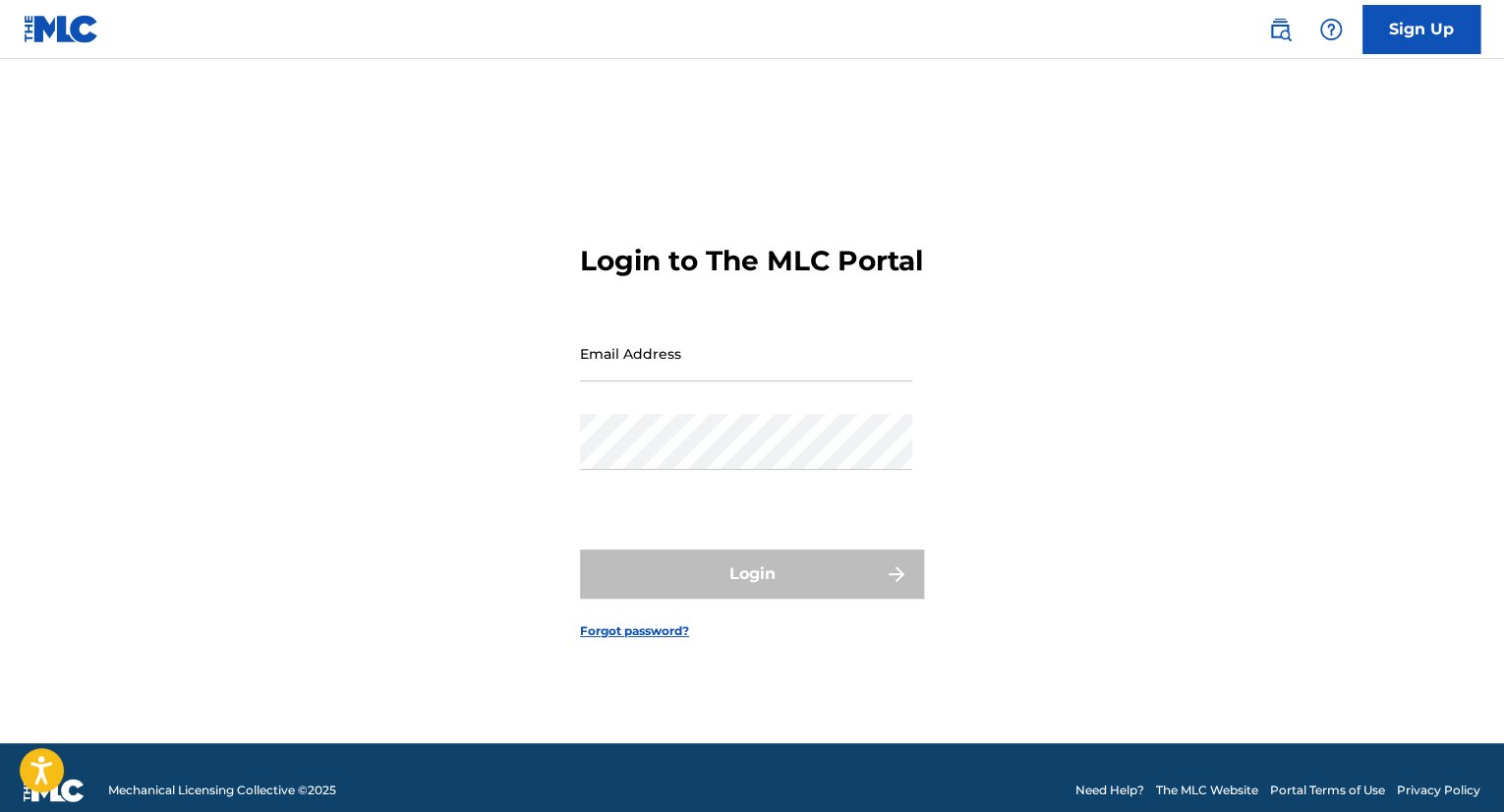
click at [1280, 42] on link at bounding box center [1281, 30] width 40 height 40
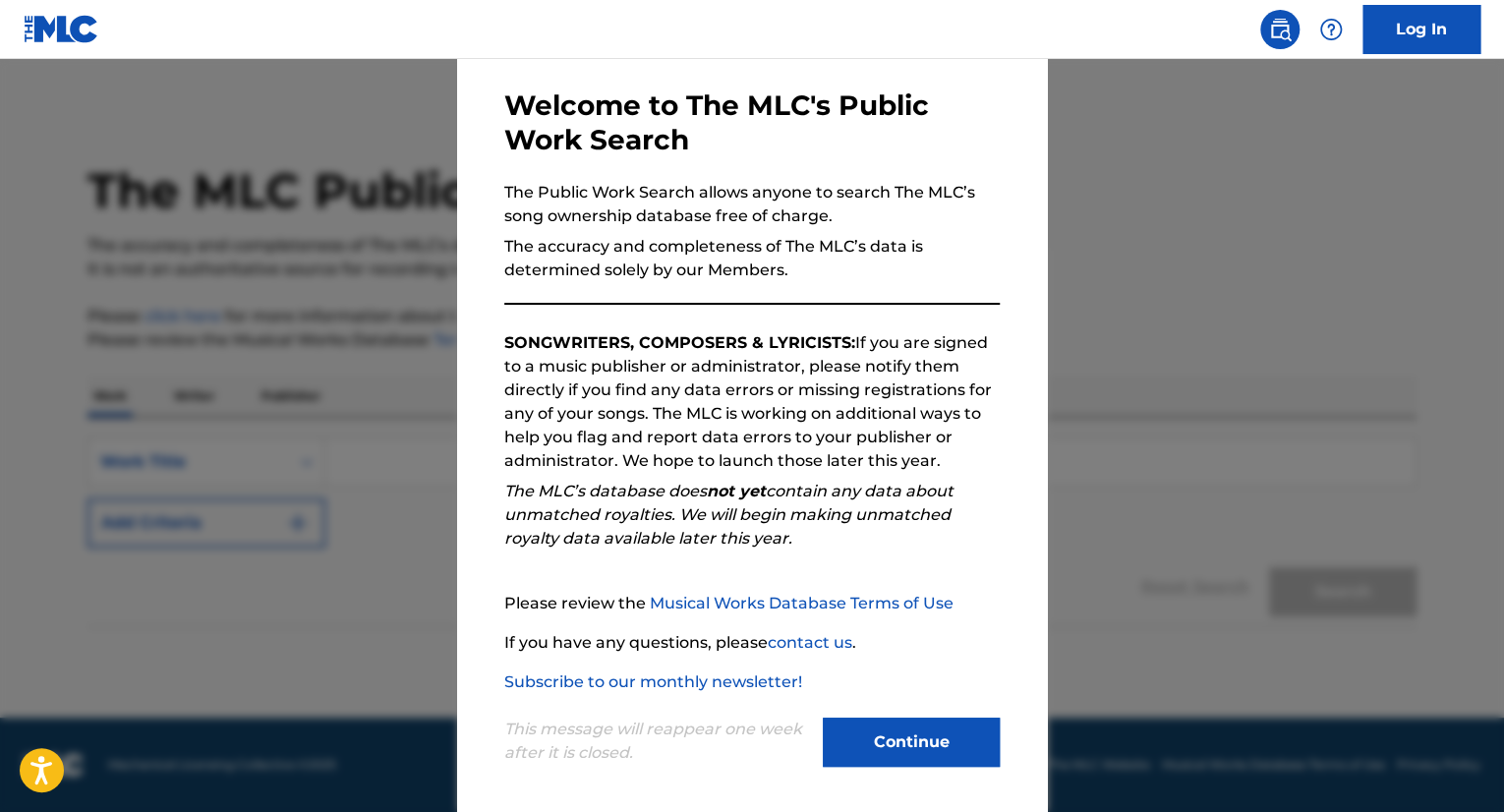
scroll to position [87, 0]
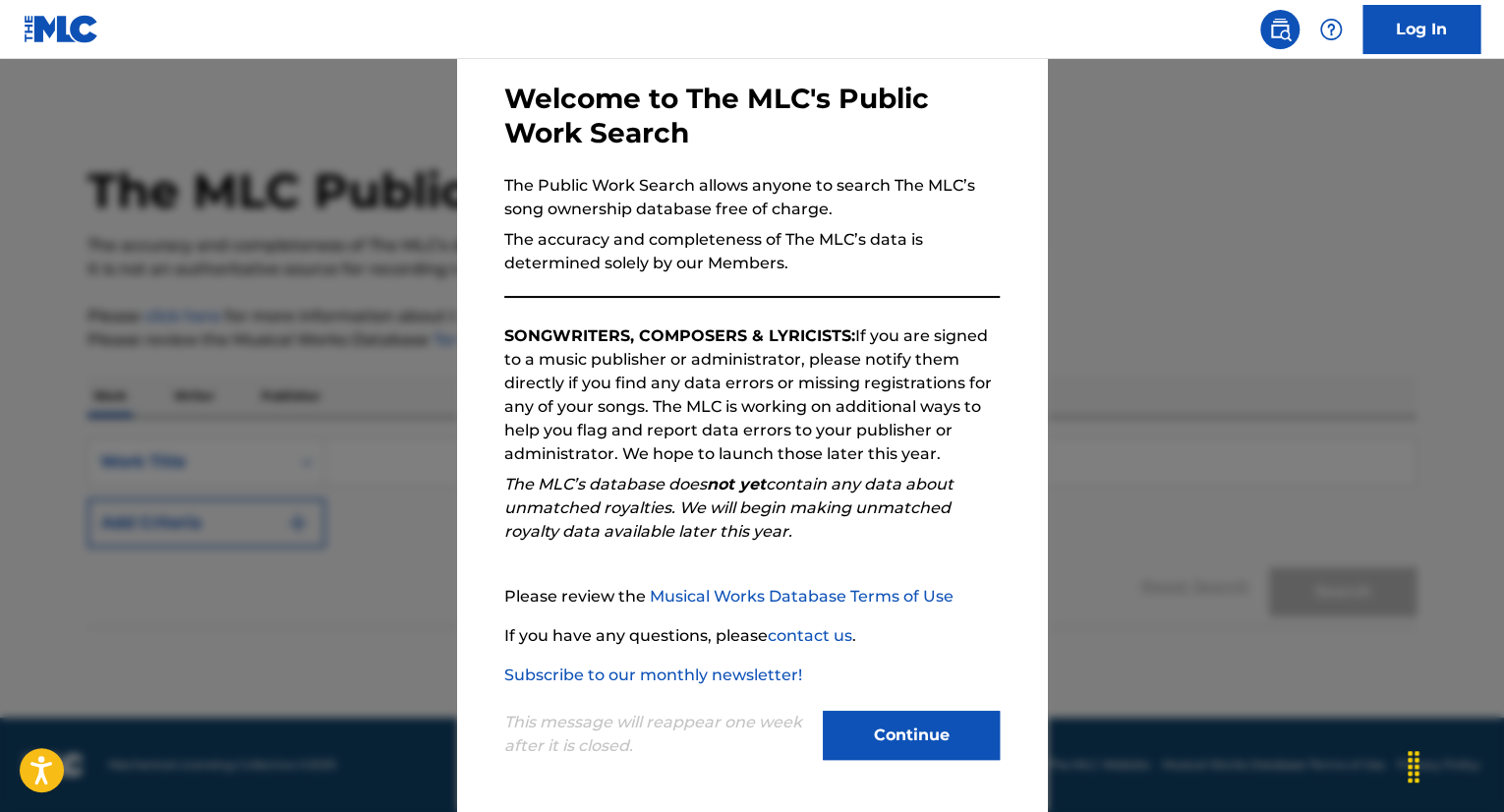
click at [891, 725] on button "Continue" at bounding box center [911, 736] width 177 height 50
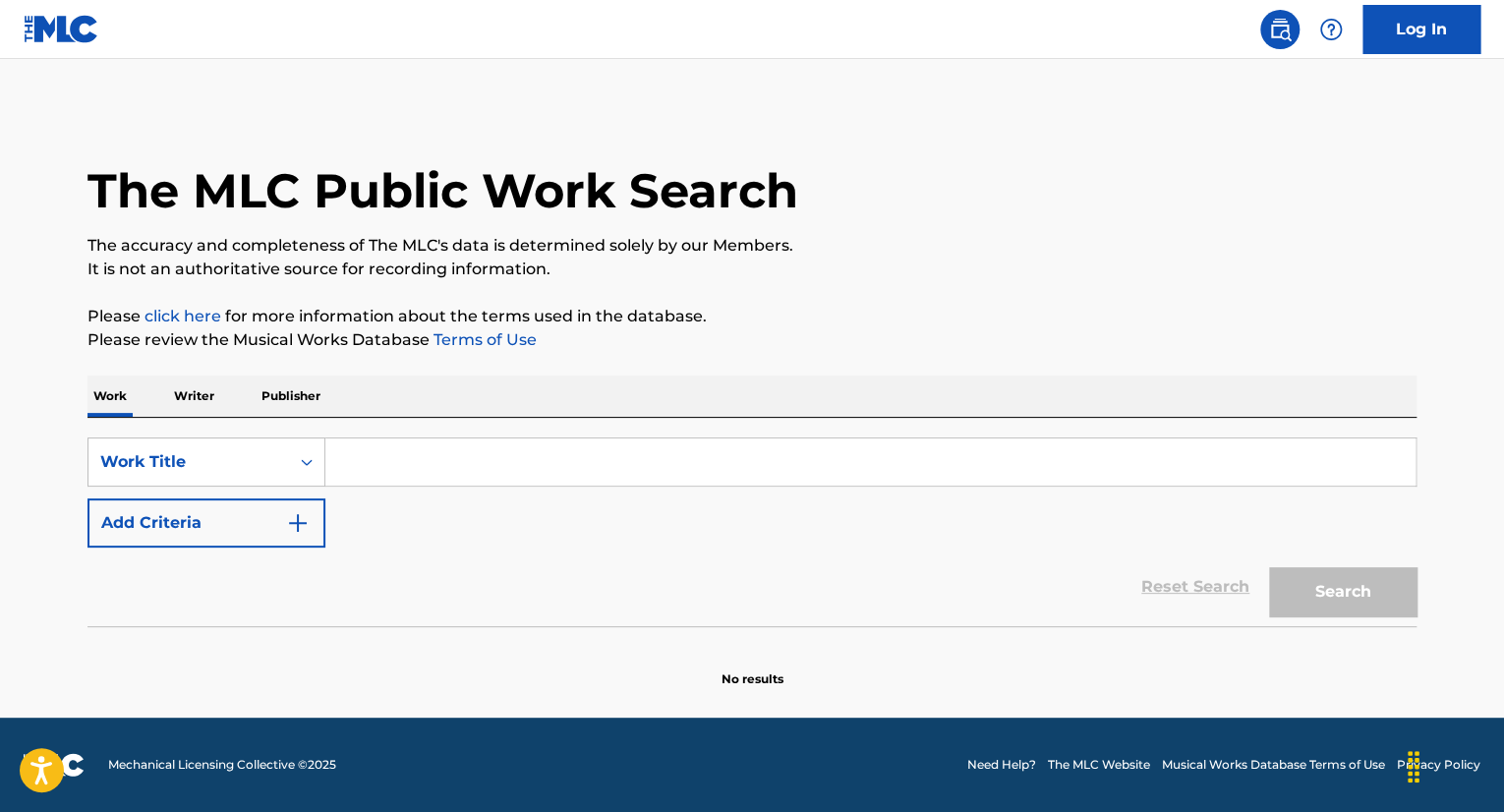
click at [416, 447] on input "Search Form" at bounding box center [871, 463] width 1090 height 48
click at [509, 442] on input "Search Form" at bounding box center [871, 463] width 1090 height 48
paste input "Dust Bowl"
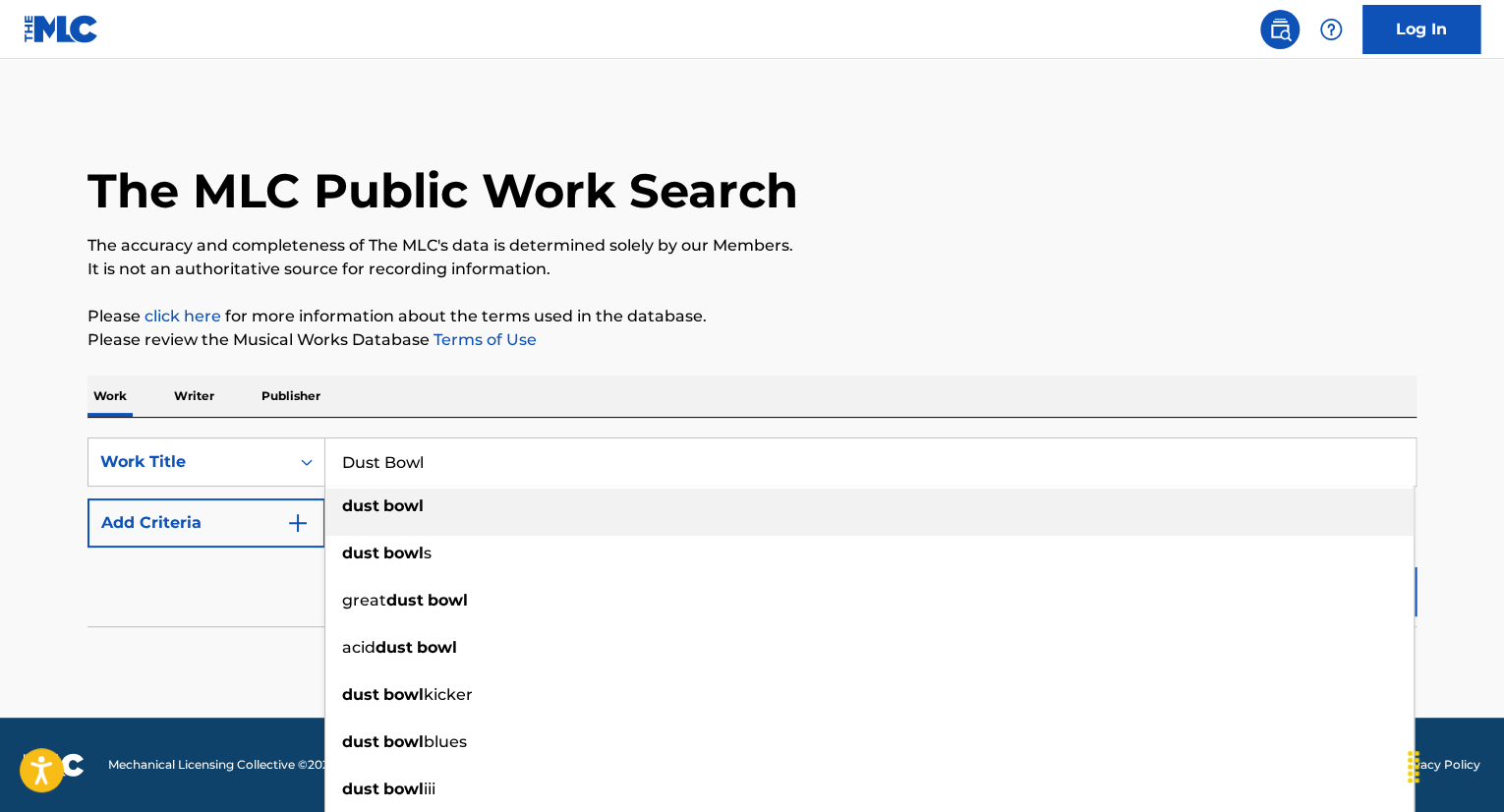
click at [562, 510] on div "dust bowl" at bounding box center [870, 506] width 1088 height 36
type input "dust bowl"
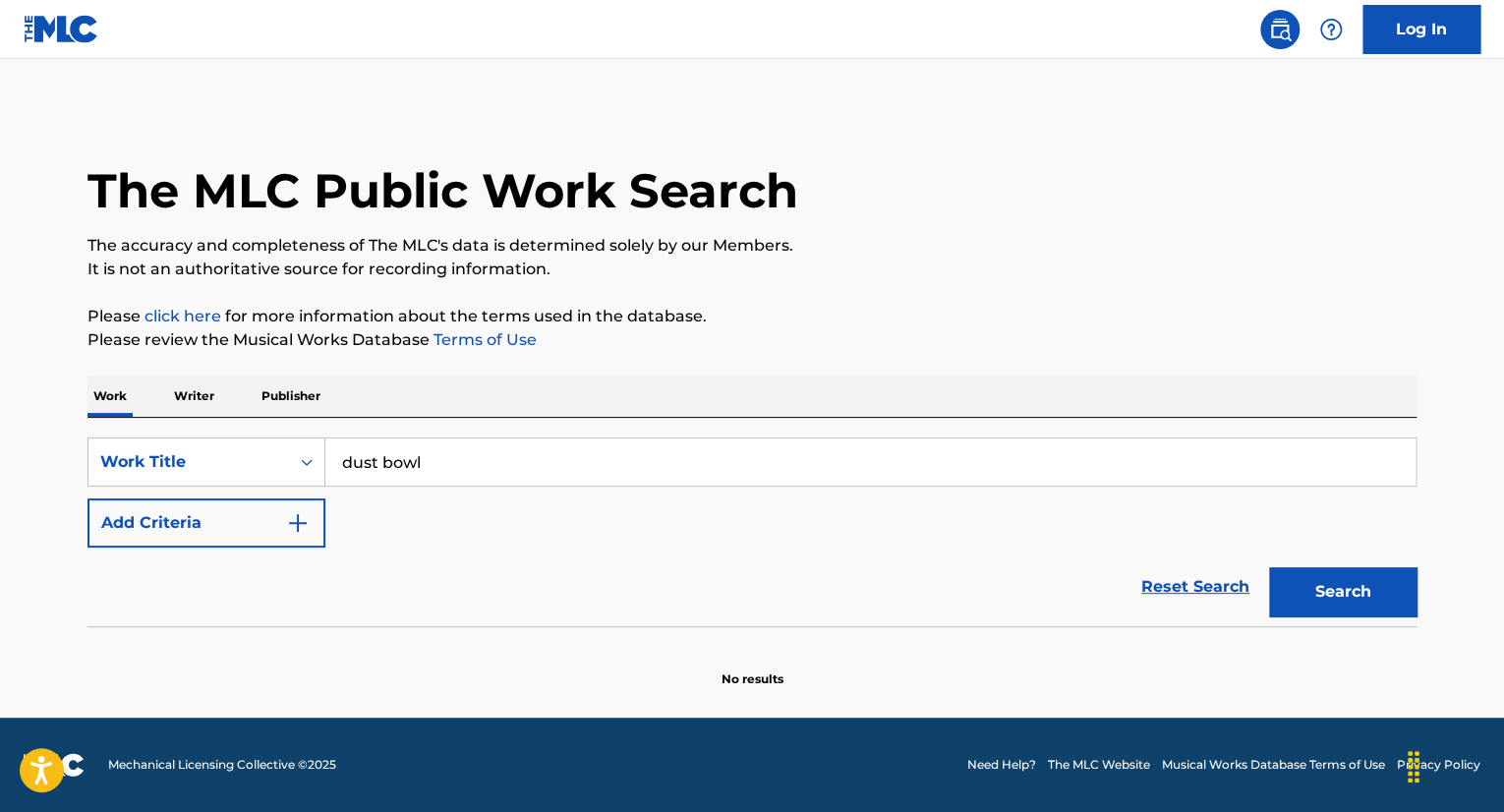
click at [1341, 595] on button "Search" at bounding box center [1343, 592] width 148 height 50
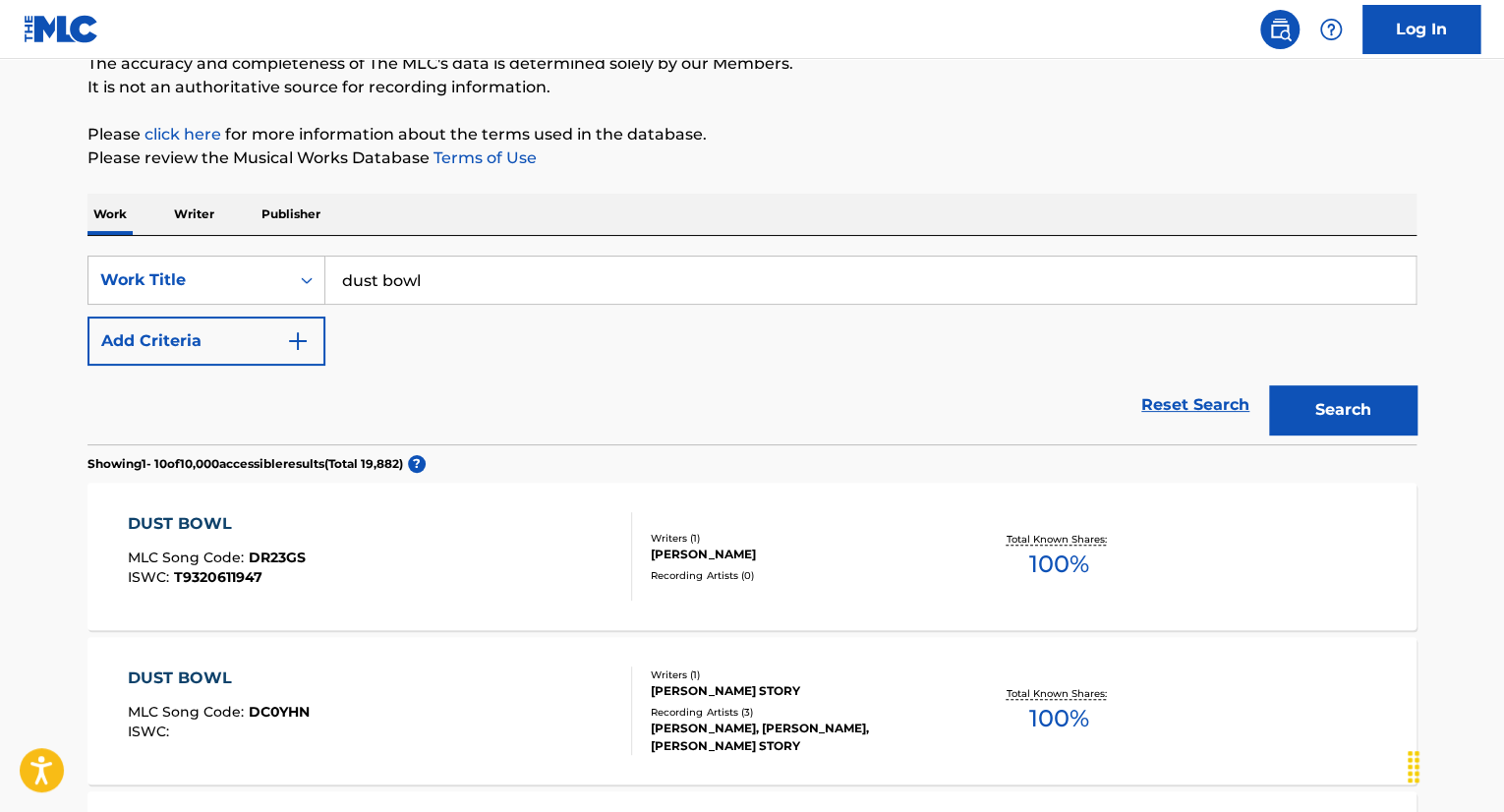
scroll to position [0, 0]
